Goal: Find specific page/section: Find specific page/section

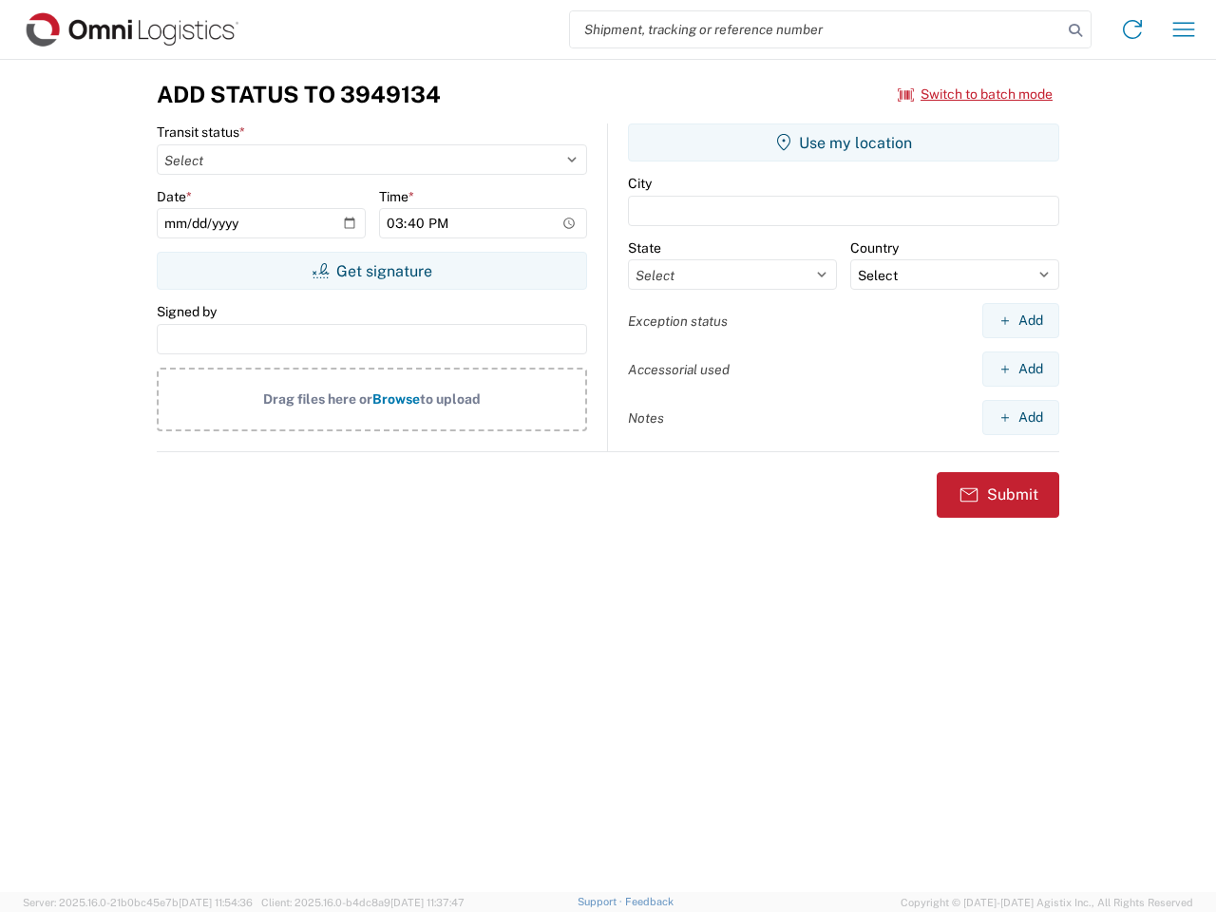
click at [816, 29] on input "search" at bounding box center [816, 29] width 492 height 36
click at [1076, 30] on icon at bounding box center [1076, 30] width 27 height 27
click at [1133, 29] on icon at bounding box center [1133, 29] width 30 height 30
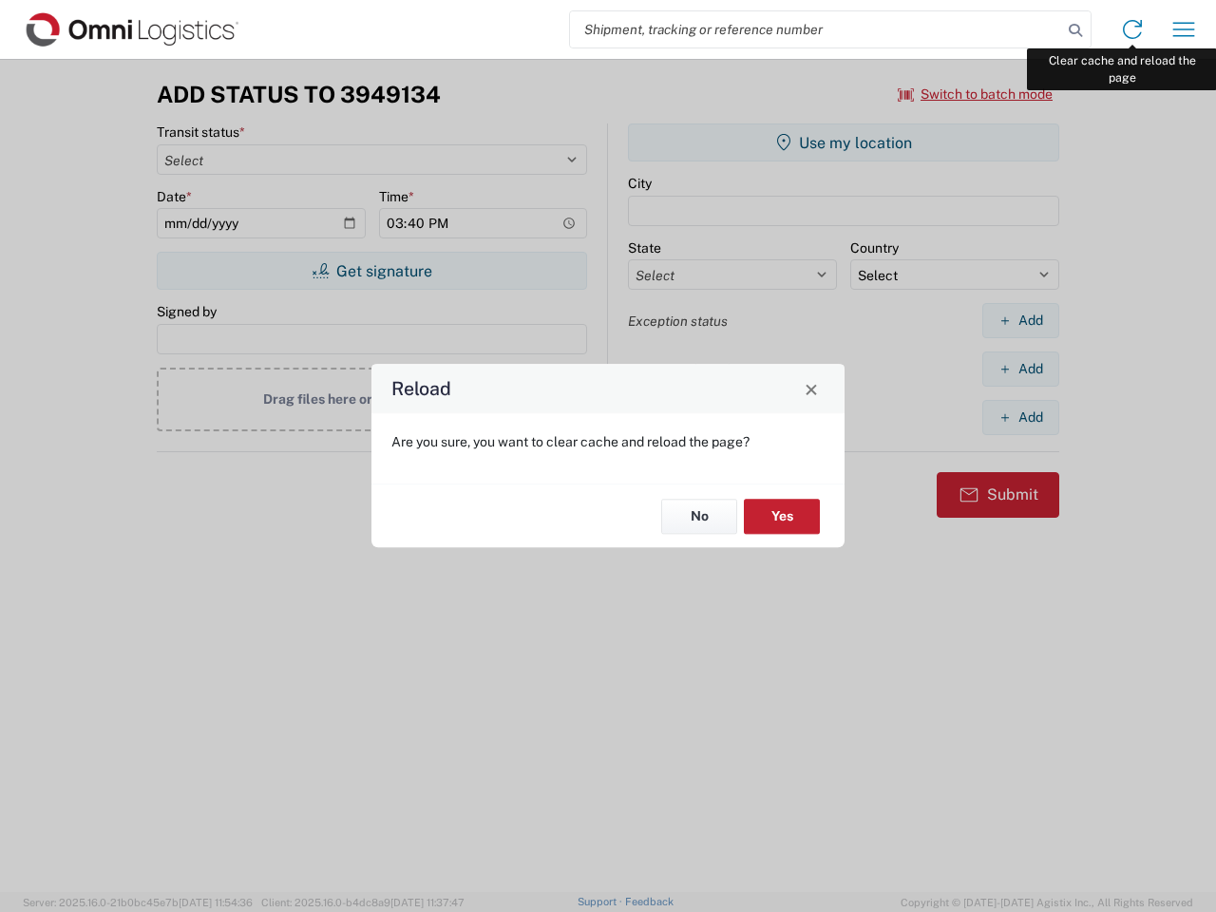
click at [1184, 29] on div "Reload Are you sure, you want to clear cache and reload the page? No Yes" at bounding box center [608, 456] width 1216 height 912
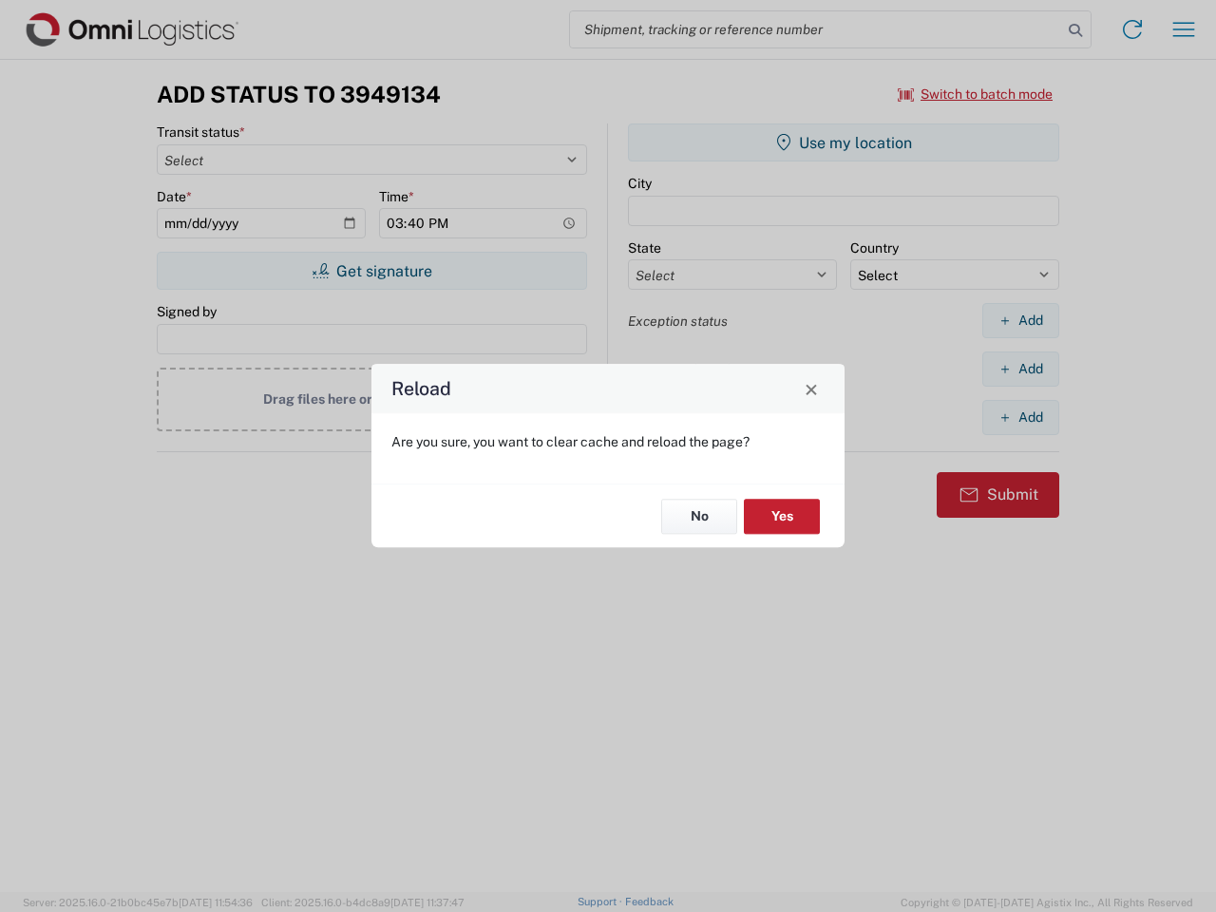
click at [976, 94] on div "Reload Are you sure, you want to clear cache and reload the page? No Yes" at bounding box center [608, 456] width 1216 height 912
click at [372, 271] on div "Reload Are you sure, you want to clear cache and reload the page? No Yes" at bounding box center [608, 456] width 1216 height 912
click at [844, 143] on div "Reload Are you sure, you want to clear cache and reload the page? No Yes" at bounding box center [608, 456] width 1216 height 912
click at [1021, 320] on div "Reload Are you sure, you want to clear cache and reload the page? No Yes" at bounding box center [608, 456] width 1216 height 912
click at [1021, 369] on div "Reload Are you sure, you want to clear cache and reload the page? No Yes" at bounding box center [608, 456] width 1216 height 912
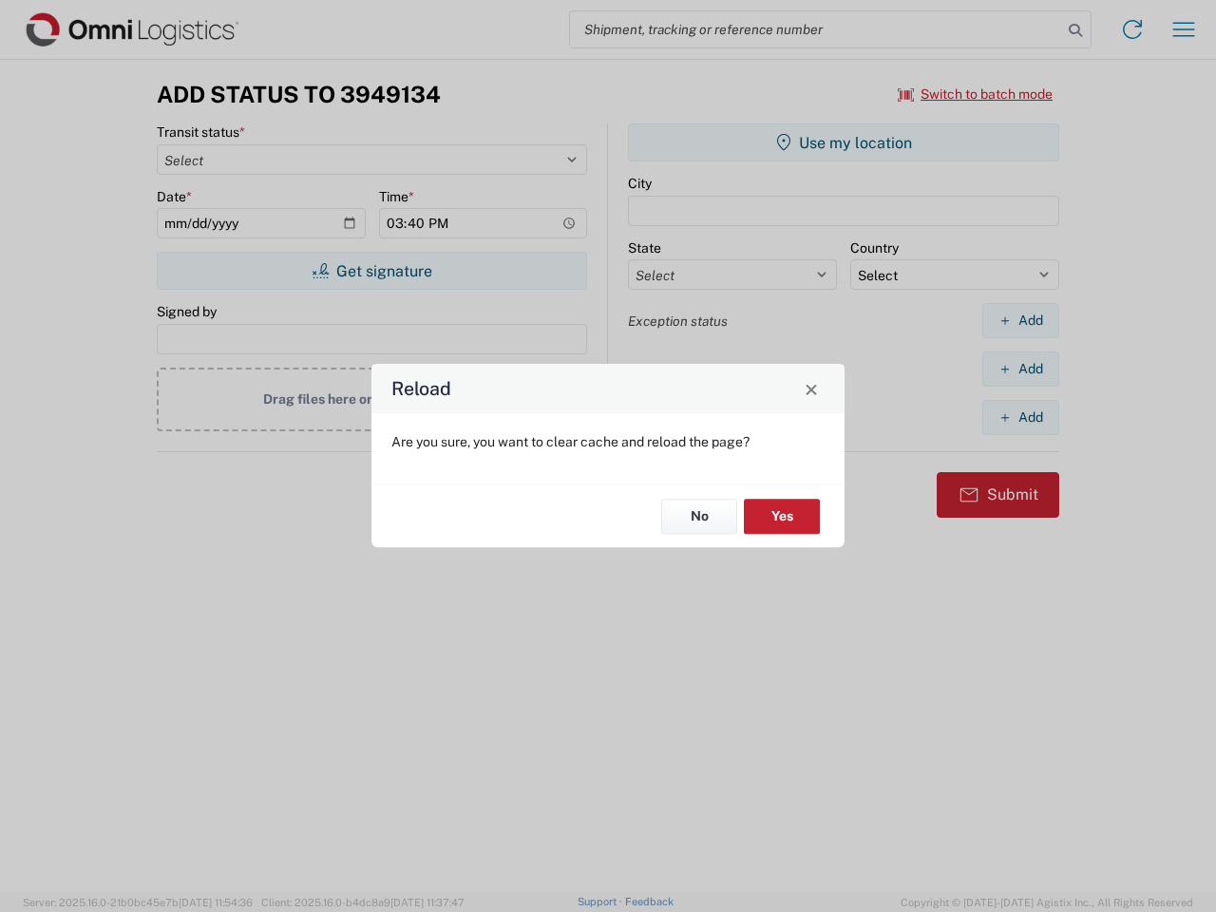
click at [1021, 417] on div "Reload Are you sure, you want to clear cache and reload the page? No Yes" at bounding box center [608, 456] width 1216 height 912
